Goal: Task Accomplishment & Management: Complete application form

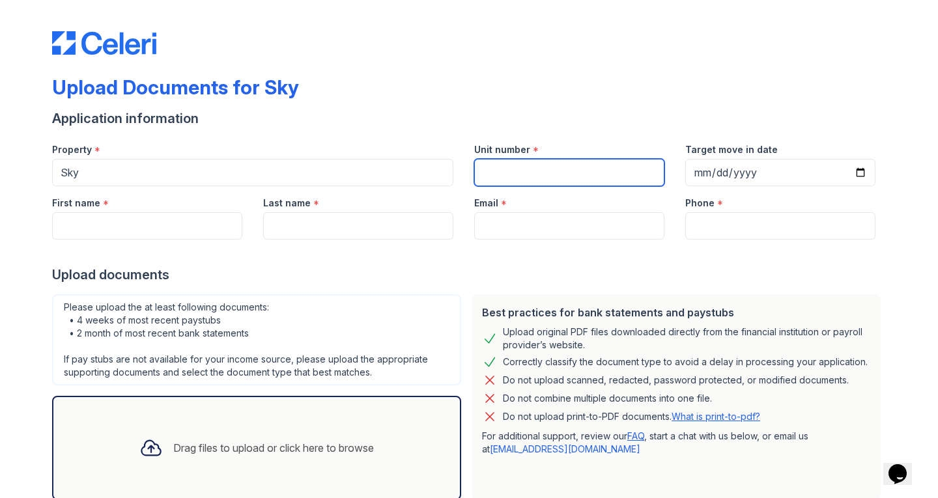
click at [520, 183] on input "Unit number" at bounding box center [569, 172] width 190 height 27
paste input "36N"
type input "36N"
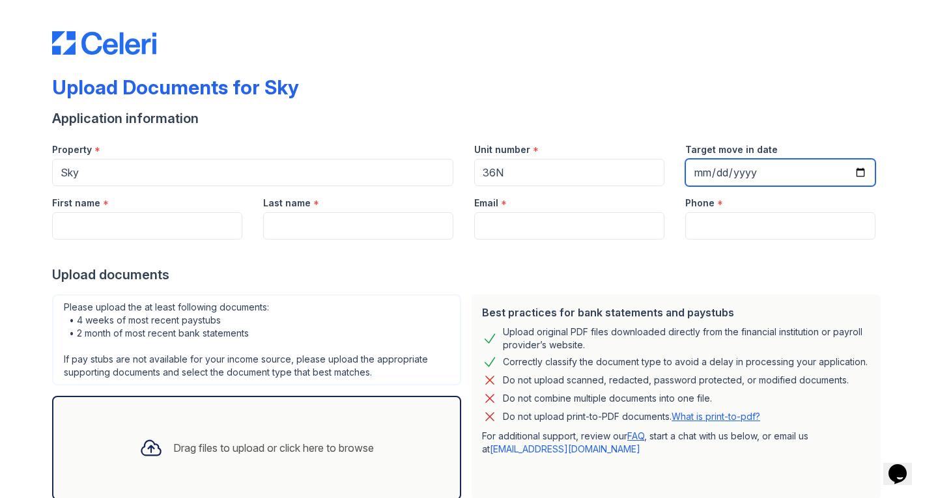
click at [869, 171] on input "Target move in date" at bounding box center [780, 172] width 190 height 27
click at [838, 163] on input "Target move in date" at bounding box center [780, 172] width 190 height 27
click at [848, 169] on input "Target move in date" at bounding box center [780, 172] width 190 height 27
click at [832, 179] on input "Target move in date" at bounding box center [780, 172] width 190 height 27
type input "[DATE]"
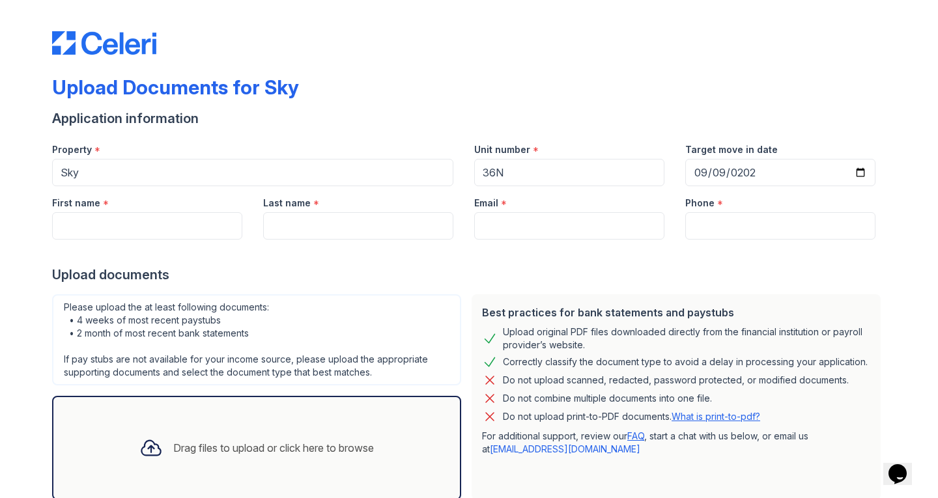
click at [696, 243] on div at bounding box center [469, 253] width 834 height 26
click at [705, 218] on input "Phone" at bounding box center [780, 225] width 190 height 27
type input "9492936186"
type input "[PERSON_NAME]"
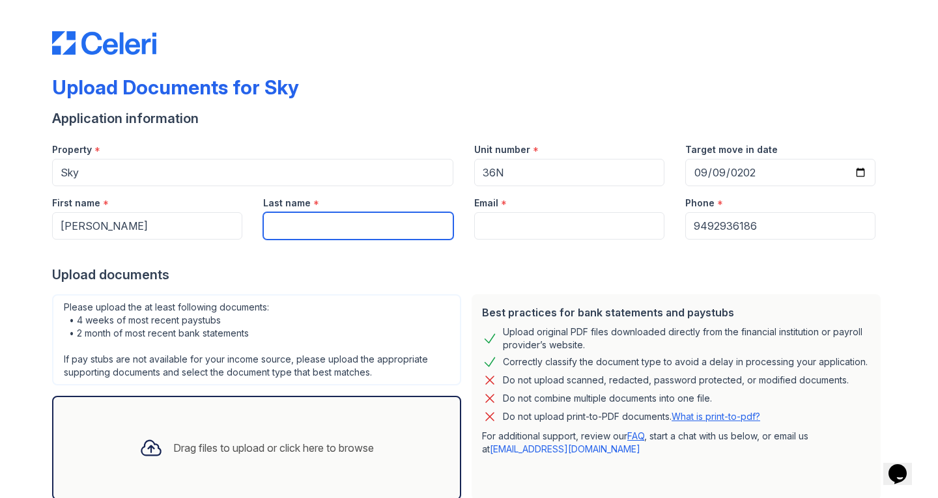
type input "[PERSON_NAME]"
type input "[EMAIL_ADDRESS][DOMAIN_NAME]"
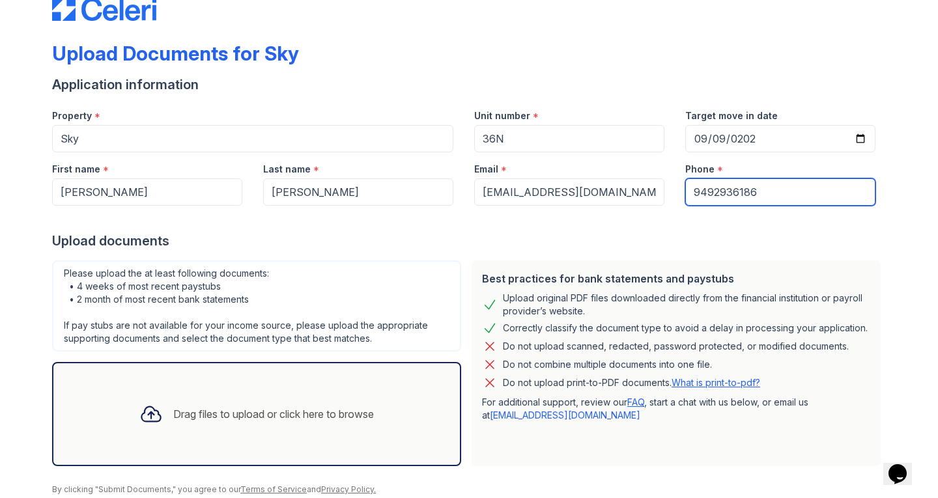
scroll to position [83, 0]
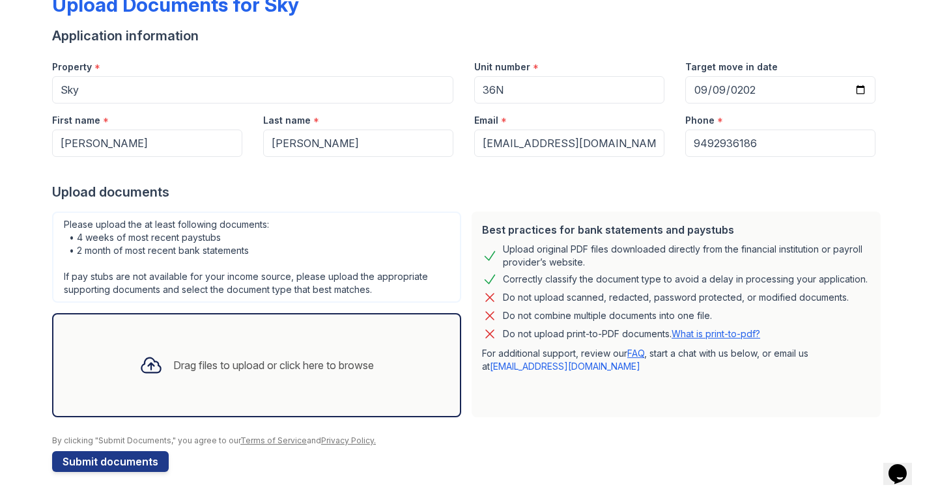
click at [146, 361] on icon at bounding box center [150, 365] width 19 height 15
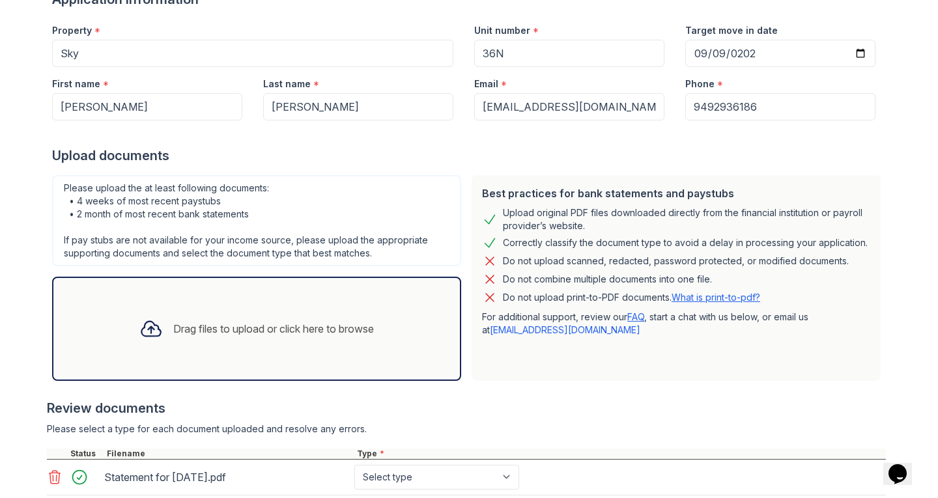
scroll to position [241, 0]
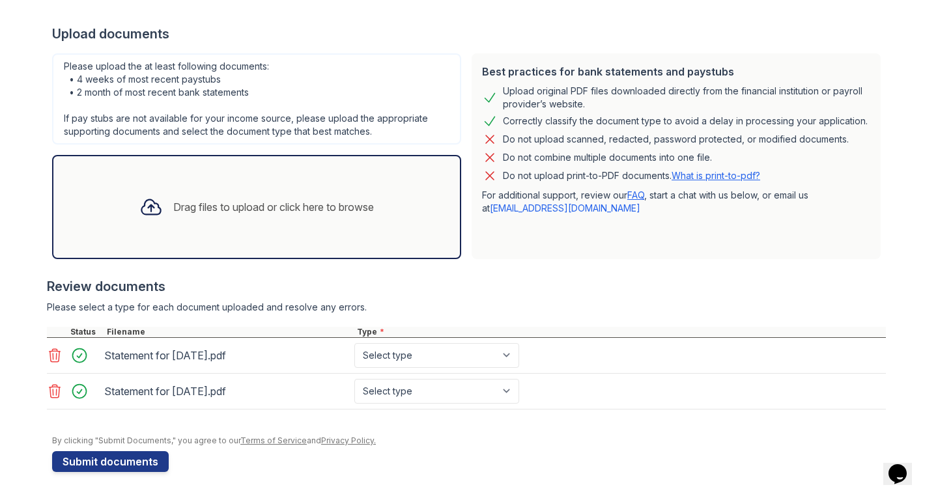
click at [47, 354] on icon at bounding box center [55, 356] width 16 height 16
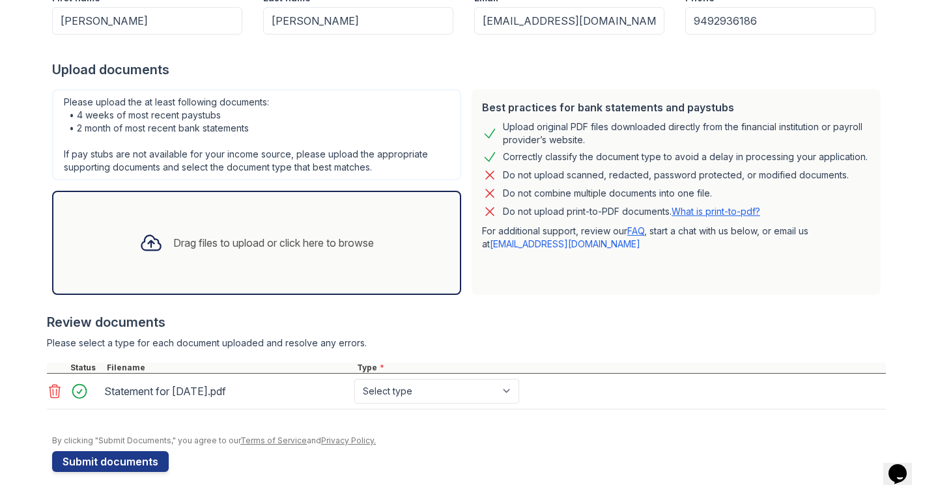
click at [47, 389] on icon at bounding box center [55, 392] width 16 height 16
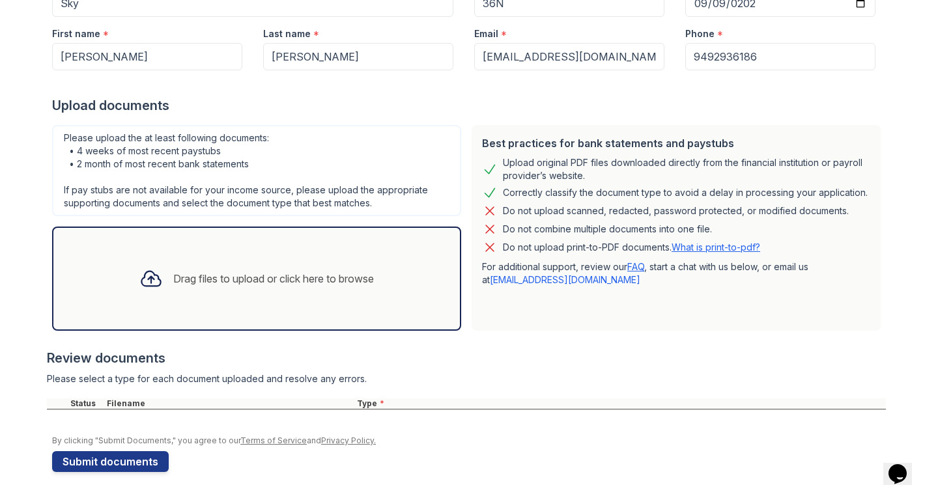
scroll to position [169, 0]
click at [154, 277] on div at bounding box center [151, 279] width 34 height 34
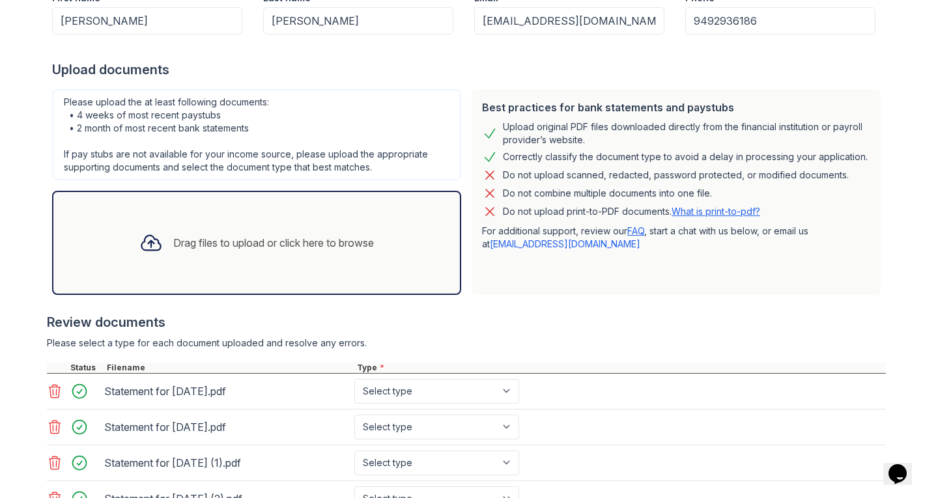
click at [142, 238] on icon at bounding box center [150, 242] width 23 height 23
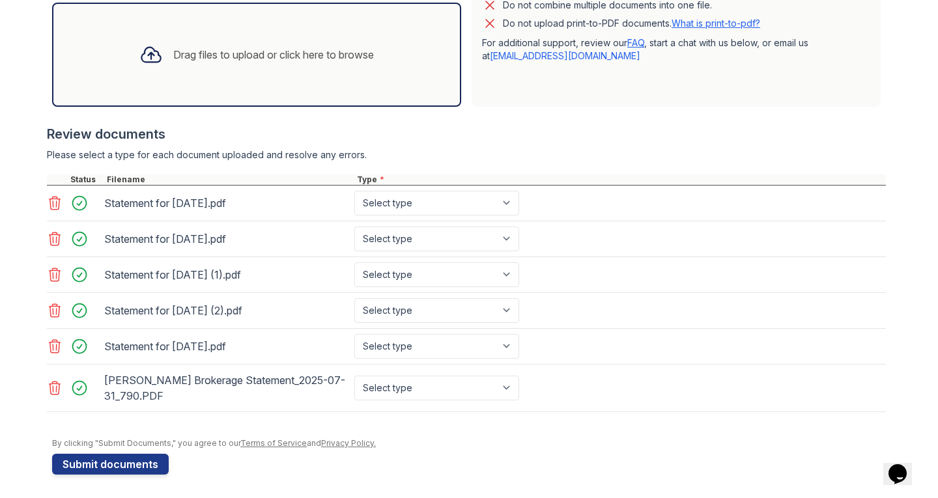
scroll to position [396, 0]
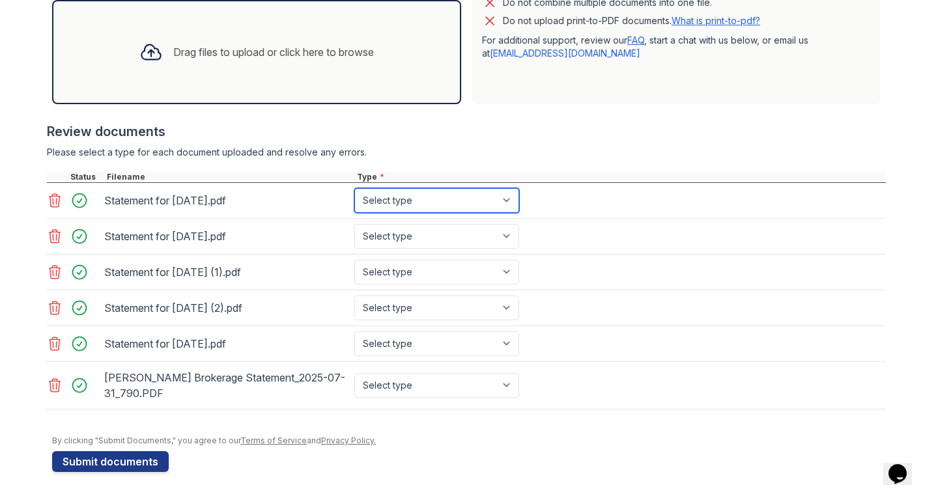
click at [417, 208] on select "Select type Paystub Bank Statement Offer Letter Tax Documents Benefit Award Let…" at bounding box center [436, 200] width 165 height 25
select select "paystub"
click at [354, 188] on select "Select type Paystub Bank Statement Offer Letter Tax Documents Benefit Award Let…" at bounding box center [436, 200] width 165 height 25
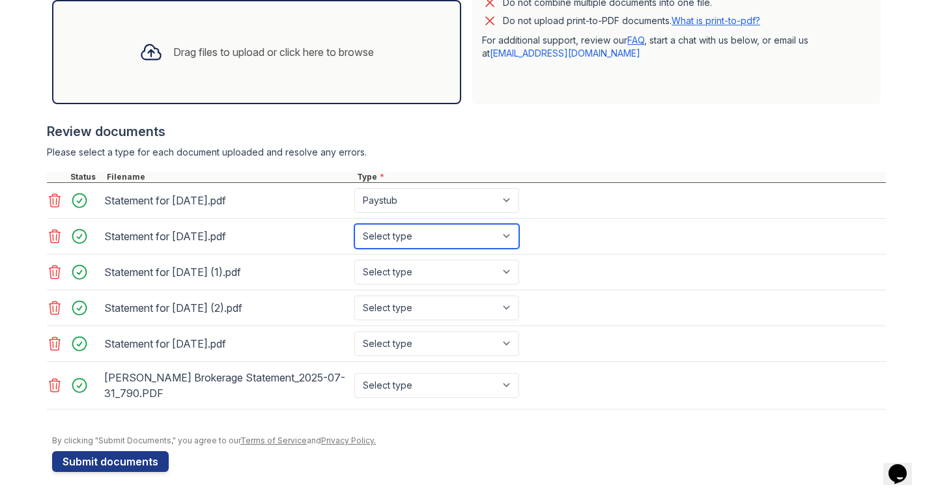
click at [400, 230] on select "Select type Paystub Bank Statement Offer Letter Tax Documents Benefit Award Let…" at bounding box center [436, 236] width 165 height 25
select select "paystub"
click at [354, 224] on select "Select type Paystub Bank Statement Offer Letter Tax Documents Benefit Award Let…" at bounding box center [436, 236] width 165 height 25
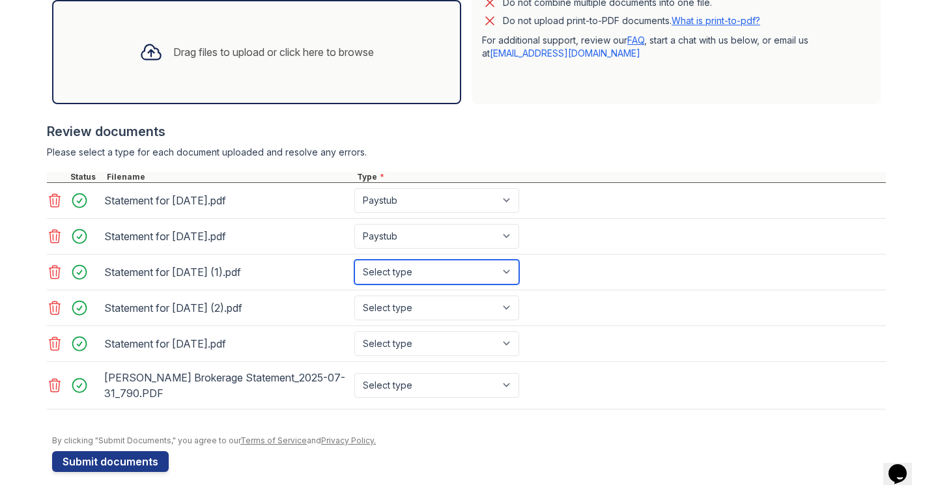
click at [389, 262] on select "Select type Paystub Bank Statement Offer Letter Tax Documents Benefit Award Let…" at bounding box center [436, 272] width 165 height 25
click at [354, 260] on select "Select type Paystub Bank Statement Offer Letter Tax Documents Benefit Award Let…" at bounding box center [436, 272] width 165 height 25
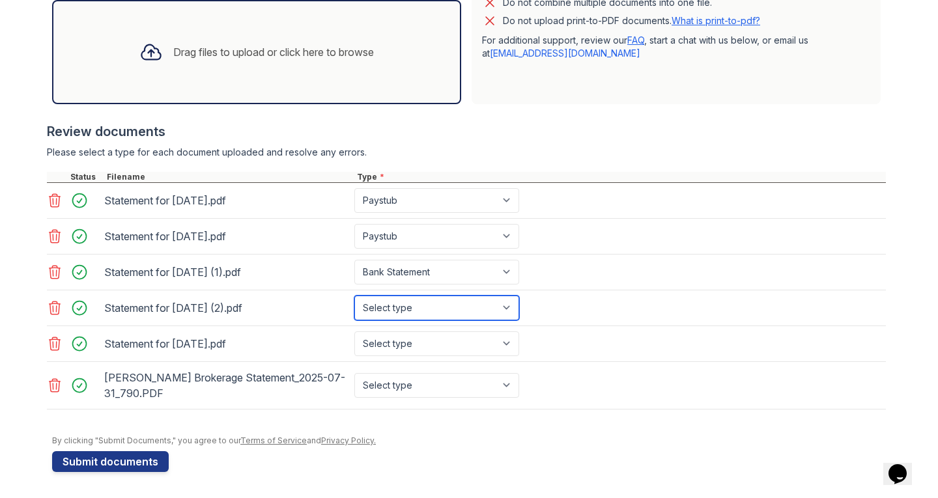
click at [391, 316] on select "Select type Paystub Bank Statement Offer Letter Tax Documents Benefit Award Let…" at bounding box center [436, 308] width 165 height 25
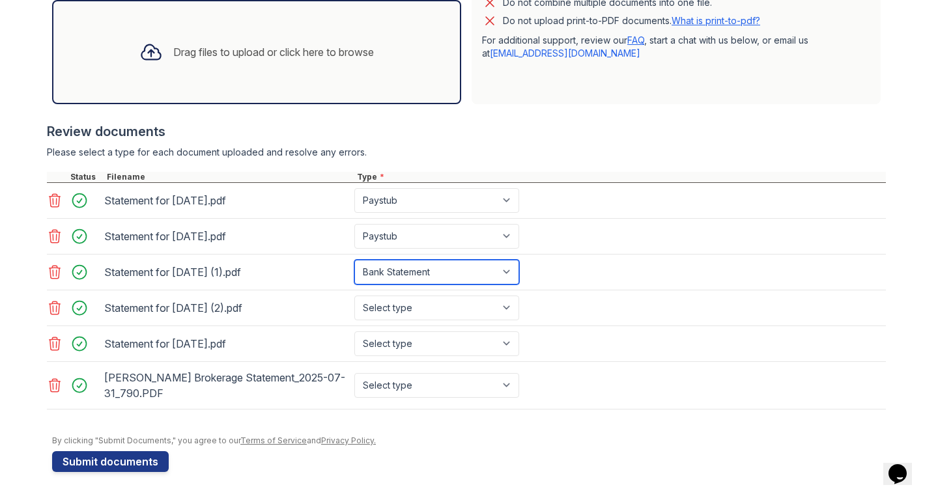
click at [408, 272] on select "Select type Paystub Bank Statement Offer Letter Tax Documents Benefit Award Let…" at bounding box center [436, 272] width 165 height 25
select select "paystub"
click at [354, 260] on select "Select type Paystub Bank Statement Offer Letter Tax Documents Benefit Award Let…" at bounding box center [436, 272] width 165 height 25
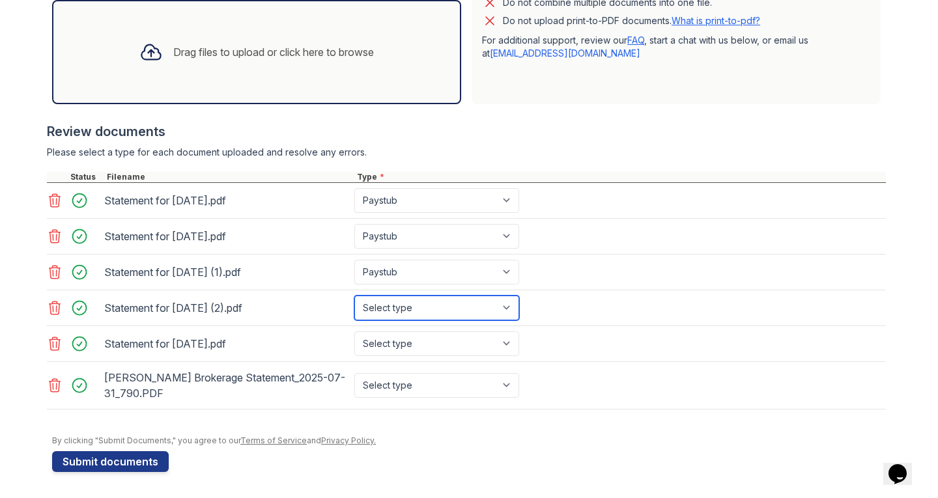
click at [395, 313] on select "Select type Paystub Bank Statement Offer Letter Tax Documents Benefit Award Let…" at bounding box center [436, 308] width 165 height 25
select select "paystub"
click at [354, 296] on select "Select type Paystub Bank Statement Offer Letter Tax Documents Benefit Award Let…" at bounding box center [436, 308] width 165 height 25
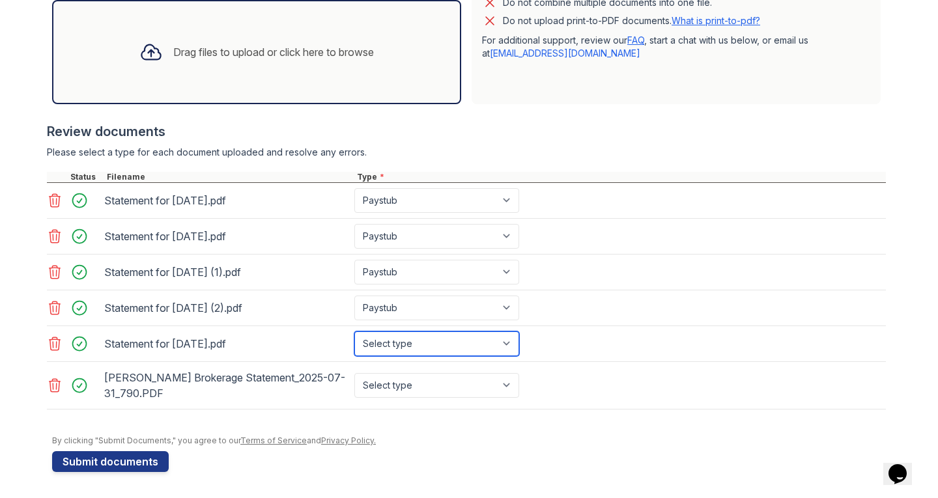
click at [392, 350] on select "Select type Paystub Bank Statement Offer Letter Tax Documents Benefit Award Let…" at bounding box center [436, 343] width 165 height 25
select select "paystub"
click at [354, 331] on select "Select type Paystub Bank Statement Offer Letter Tax Documents Benefit Award Let…" at bounding box center [436, 343] width 165 height 25
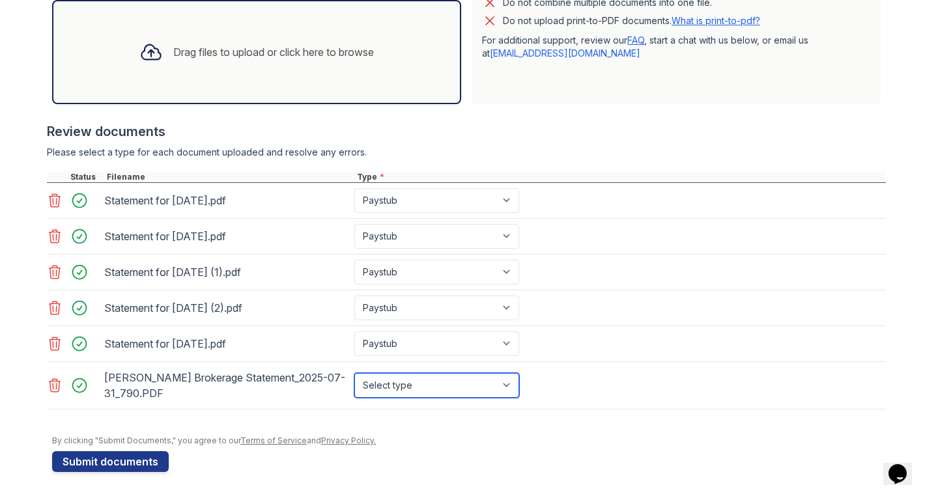
click at [405, 378] on select "Select type Paystub Bank Statement Offer Letter Tax Documents Benefit Award Let…" at bounding box center [436, 385] width 165 height 25
select select "investment_account_statement"
click at [354, 373] on select "Select type Paystub Bank Statement Offer Letter Tax Documents Benefit Award Let…" at bounding box center [436, 385] width 165 height 25
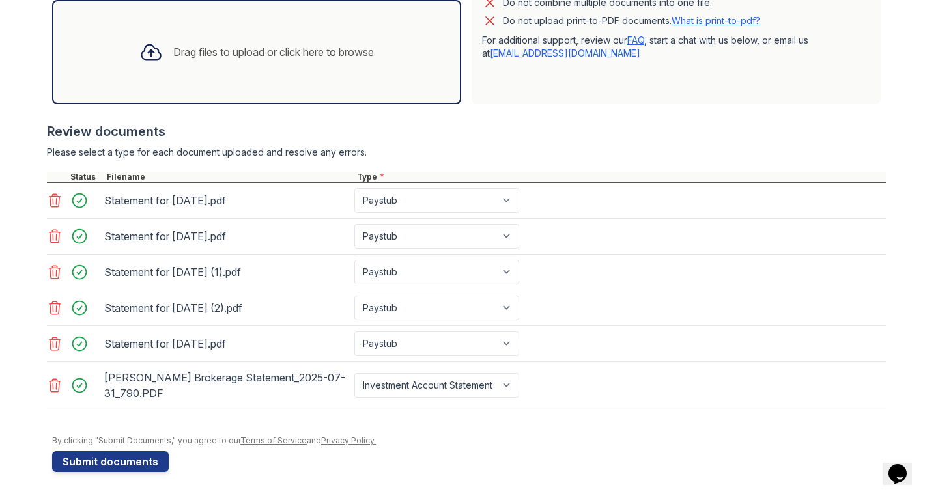
click at [373, 130] on div "Review documents" at bounding box center [466, 131] width 839 height 18
click at [450, 383] on select "Select type Paystub Bank Statement Offer Letter Tax Documents Benefit Award Let…" at bounding box center [436, 385] width 165 height 25
click at [354, 373] on select "Select type Paystub Bank Statement Offer Letter Tax Documents Benefit Award Let…" at bounding box center [436, 385] width 165 height 25
click at [146, 52] on icon at bounding box center [150, 51] width 23 height 23
click at [152, 56] on icon at bounding box center [150, 52] width 19 height 15
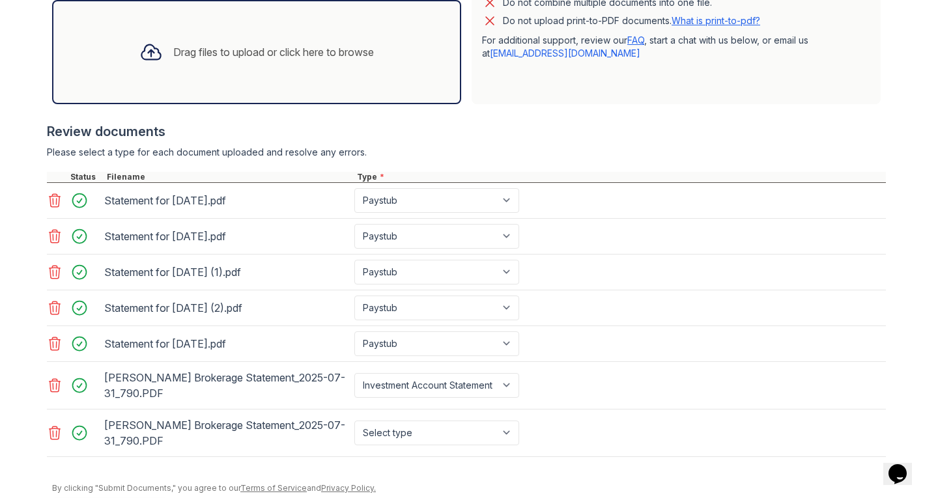
click at [49, 428] on icon at bounding box center [54, 433] width 11 height 13
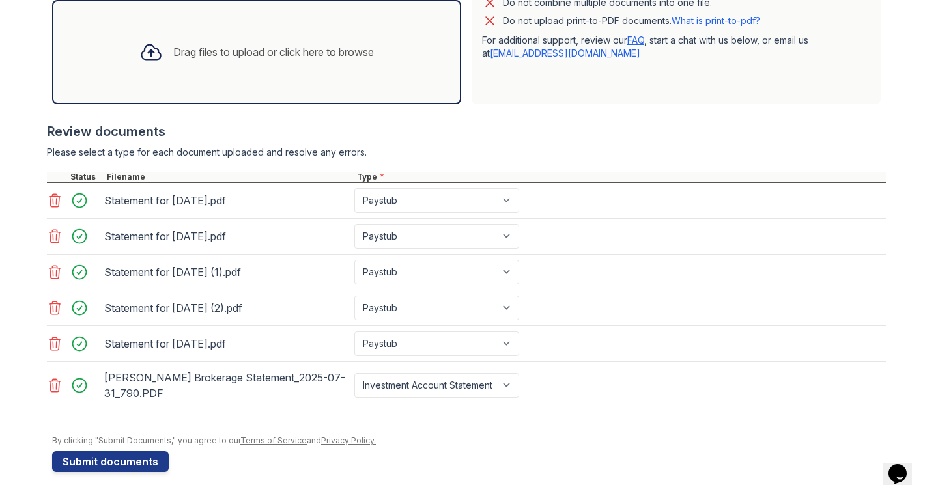
click at [147, 53] on icon at bounding box center [150, 51] width 23 height 23
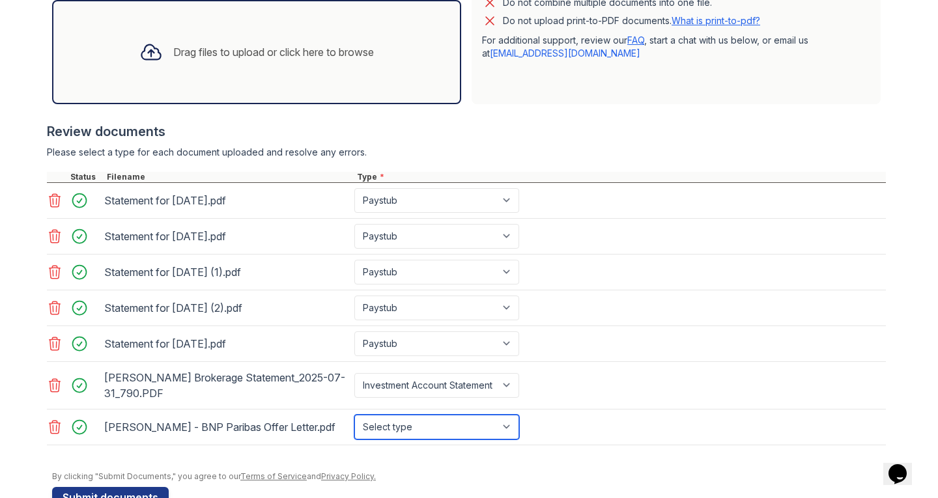
click at [439, 435] on select "Select type Paystub Bank Statement Offer Letter Tax Documents Benefit Award Let…" at bounding box center [436, 427] width 165 height 25
select select "offer_letter"
click at [354, 415] on select "Select type Paystub Bank Statement Offer Letter Tax Documents Benefit Award Let…" at bounding box center [436, 427] width 165 height 25
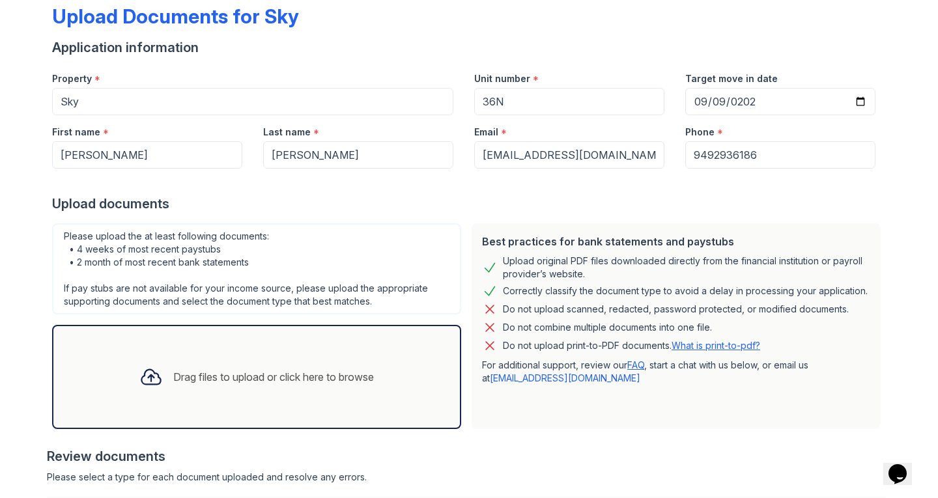
scroll to position [70, 0]
click at [143, 378] on icon at bounding box center [150, 377] width 23 height 23
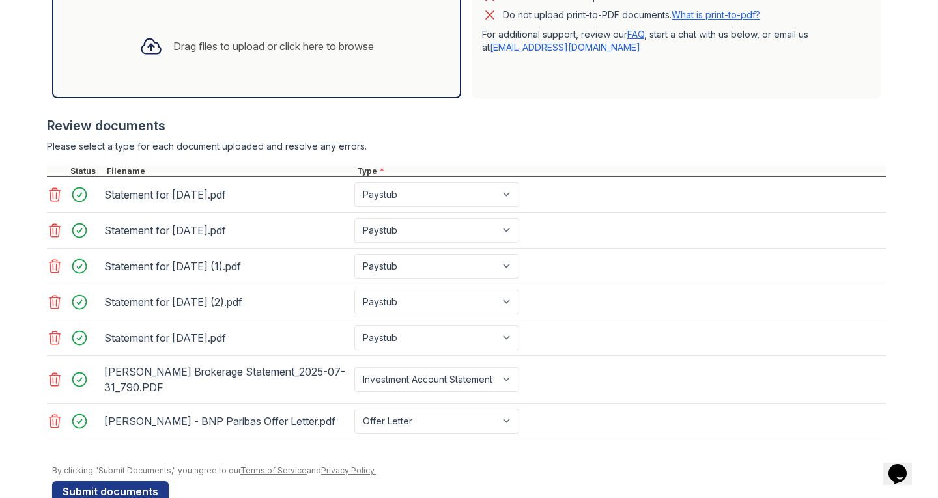
scroll to position [286, 0]
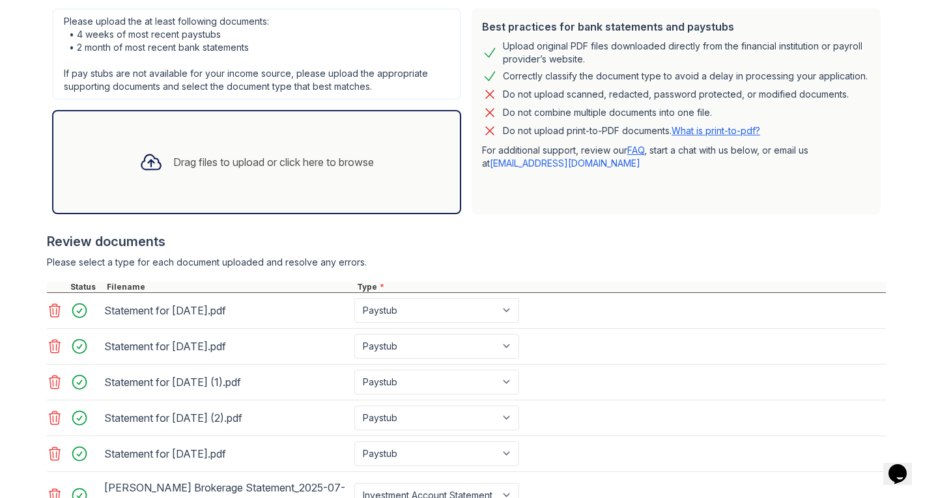
click at [139, 151] on icon at bounding box center [150, 161] width 23 height 23
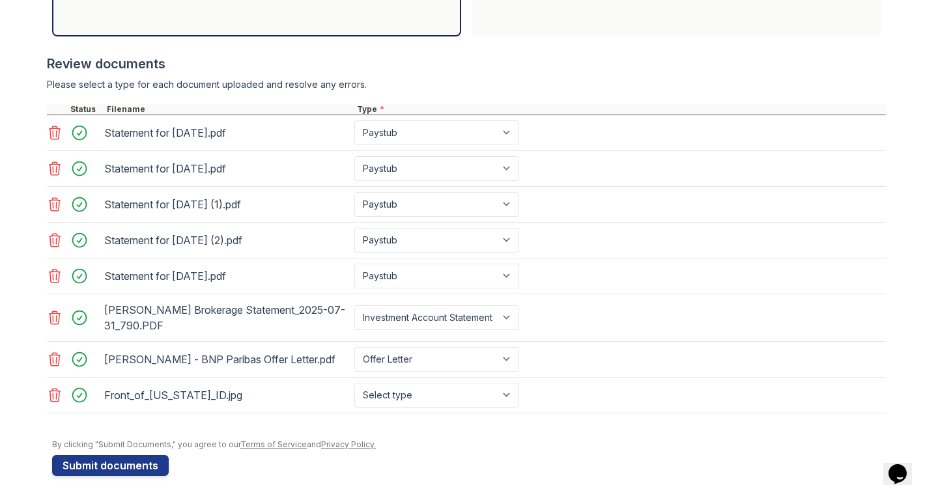
scroll to position [464, 0]
click at [445, 399] on select "Select type Paystub Bank Statement Offer Letter Tax Documents Benefit Award Let…" at bounding box center [436, 394] width 165 height 25
select select "other"
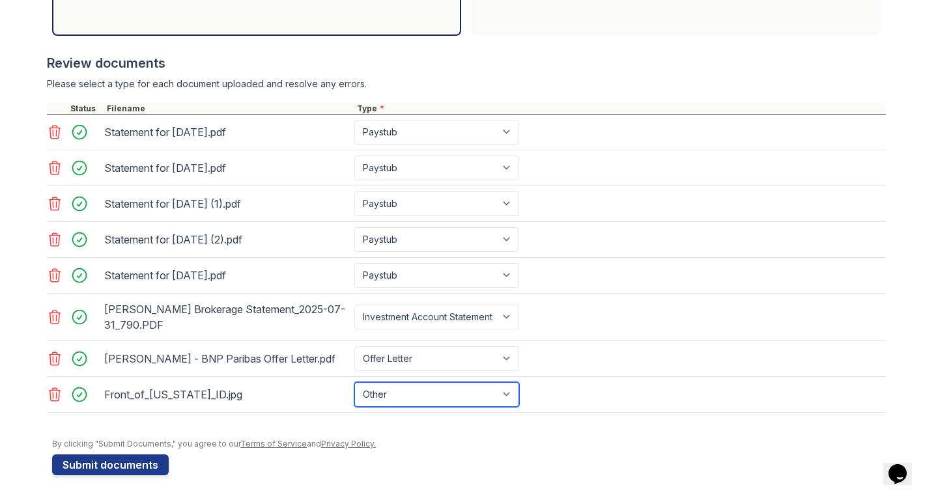
click at [354, 382] on select "Select type Paystub Bank Statement Offer Letter Tax Documents Benefit Award Let…" at bounding box center [436, 394] width 165 height 25
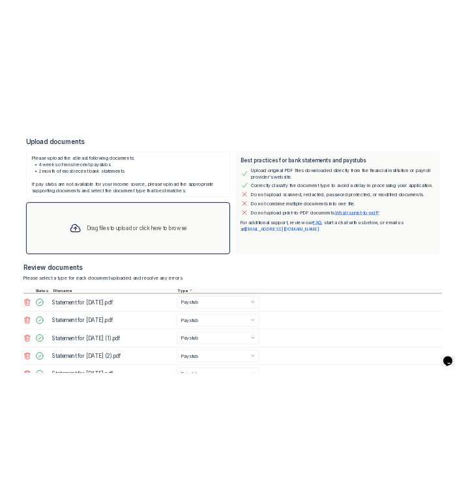
scroll to position [237, 0]
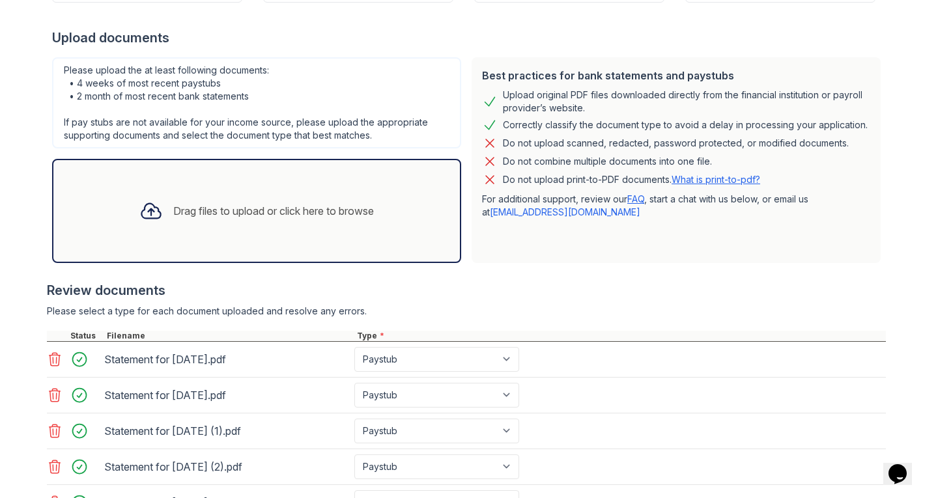
click at [147, 212] on icon at bounding box center [150, 210] width 23 height 23
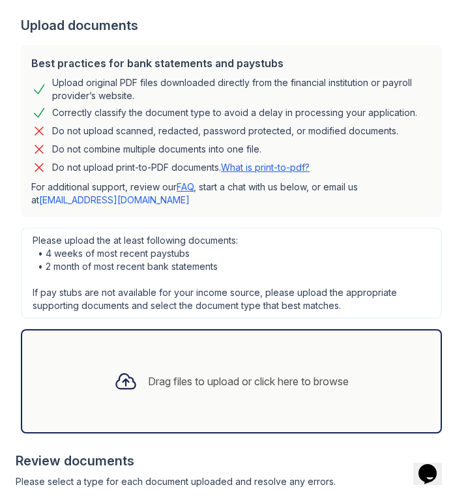
scroll to position [516, 0]
click at [128, 387] on div at bounding box center [126, 381] width 34 height 34
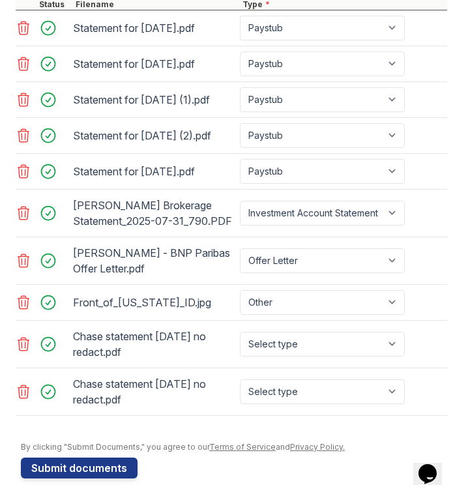
scroll to position [1048, 0]
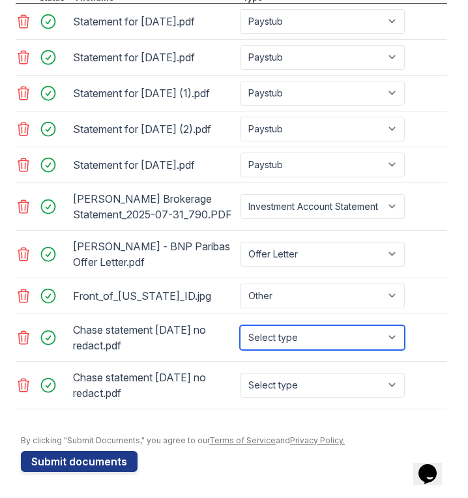
click at [265, 335] on select "Select type Paystub Bank Statement Offer Letter Tax Documents Benefit Award Let…" at bounding box center [322, 337] width 165 height 25
select select "bank_statement"
click at [240, 325] on select "Select type Paystub Bank Statement Offer Letter Tax Documents Benefit Award Let…" at bounding box center [322, 337] width 165 height 25
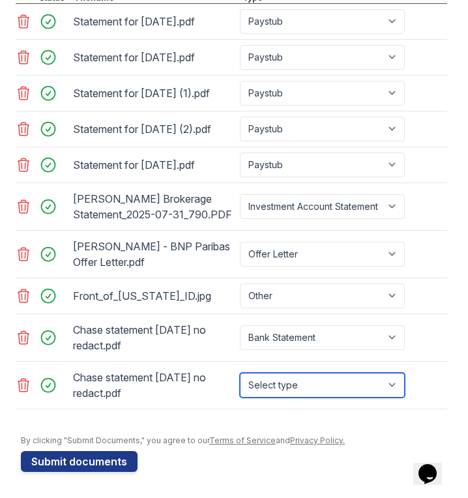
click at [295, 380] on select "Select type Paystub Bank Statement Offer Letter Tax Documents Benefit Award Let…" at bounding box center [322, 384] width 165 height 25
select select "bank_statement"
click at [240, 372] on select "Select type Paystub Bank Statement Offer Letter Tax Documents Benefit Award Let…" at bounding box center [322, 384] width 165 height 25
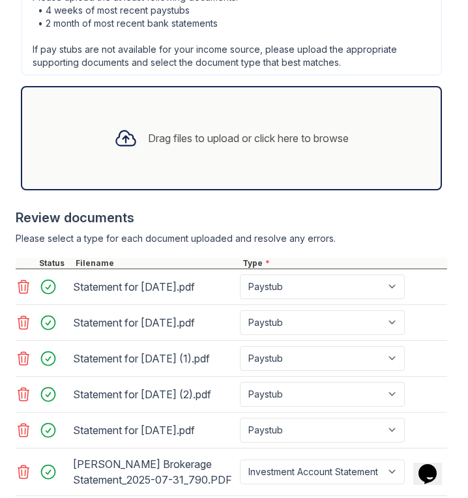
scroll to position [762, 0]
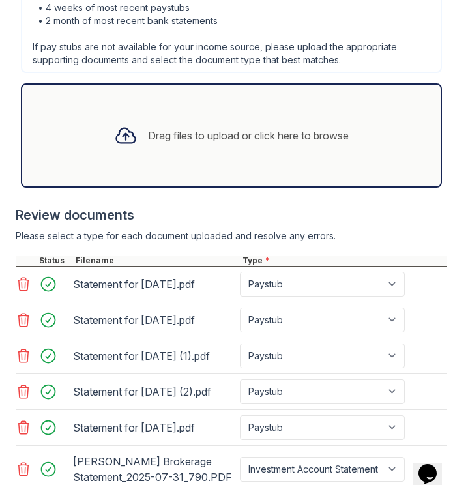
click at [133, 130] on div at bounding box center [126, 136] width 34 height 34
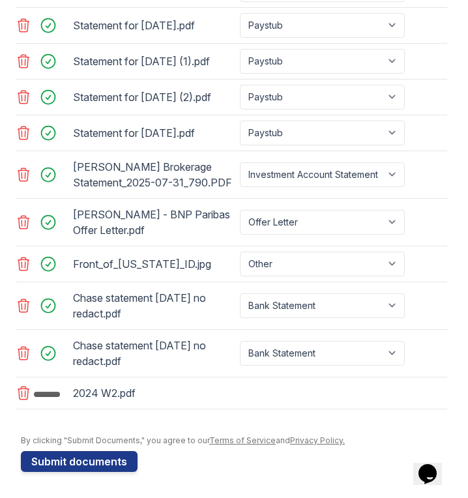
scroll to position [1084, 0]
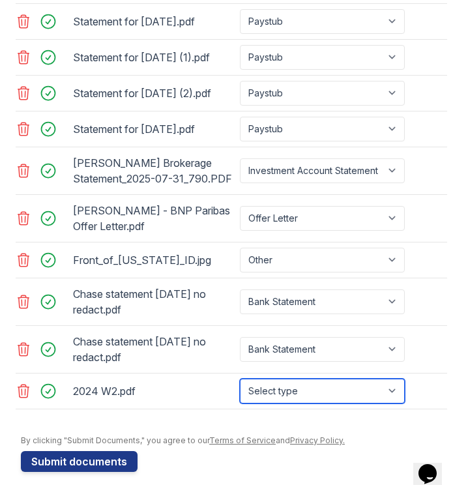
click at [255, 386] on select "Select type Paystub Bank Statement Offer Letter Tax Documents Benefit Award Let…" at bounding box center [322, 390] width 165 height 25
select select "tax_documents"
click at [240, 378] on select "Select type Paystub Bank Statement Offer Letter Tax Documents Benefit Award Let…" at bounding box center [322, 390] width 165 height 25
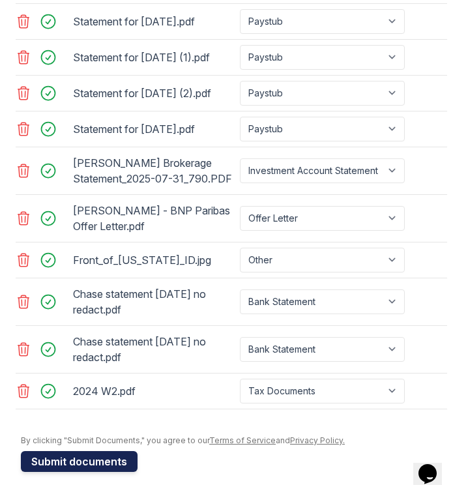
click at [87, 457] on button "Submit documents" at bounding box center [79, 461] width 117 height 21
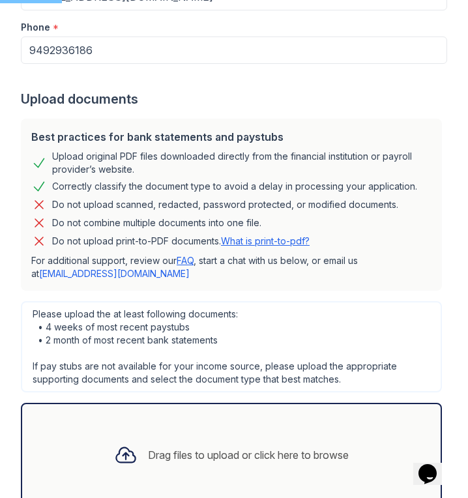
scroll to position [442, 0]
